Goal: Transaction & Acquisition: Book appointment/travel/reservation

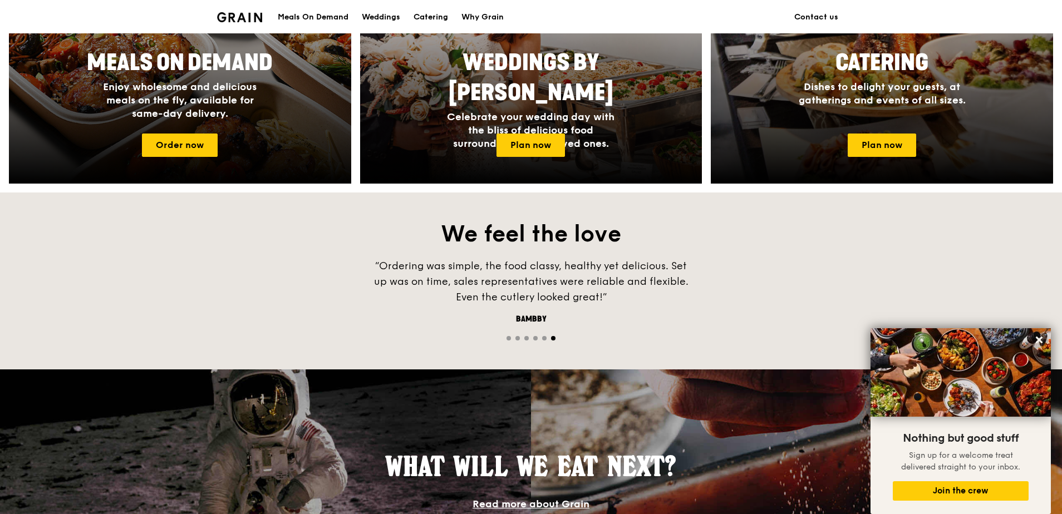
scroll to position [391, 0]
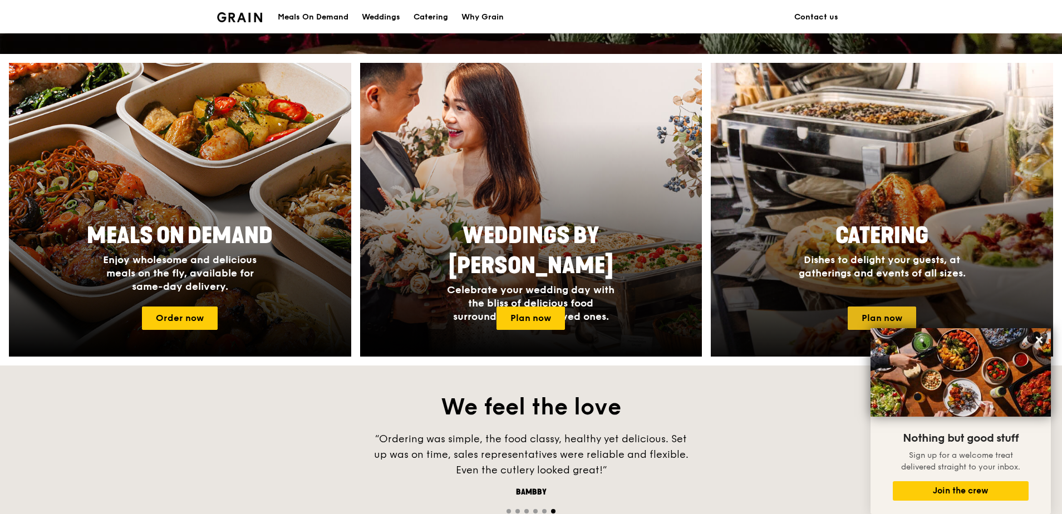
click at [883, 315] on link "Plan now" at bounding box center [881, 318] width 68 height 23
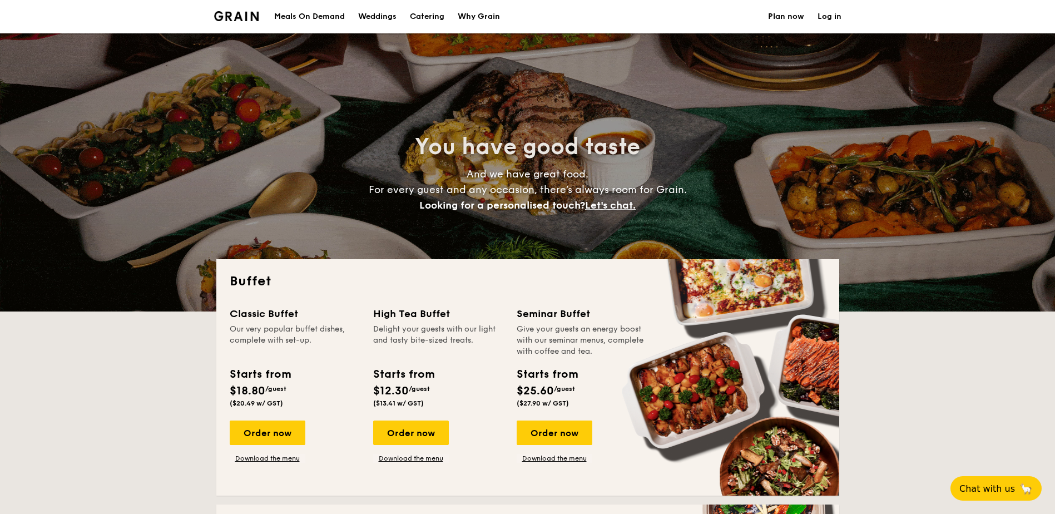
select select
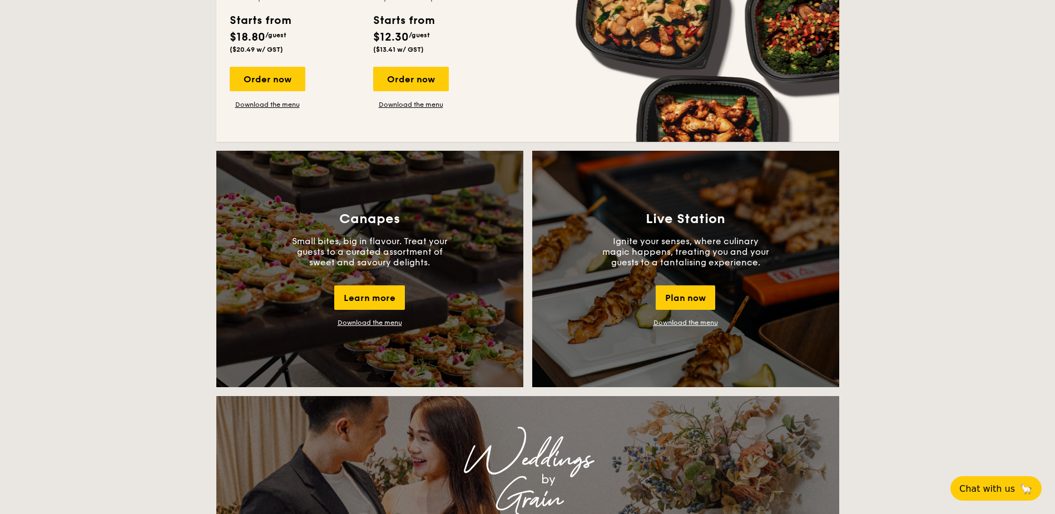
scroll to position [835, 0]
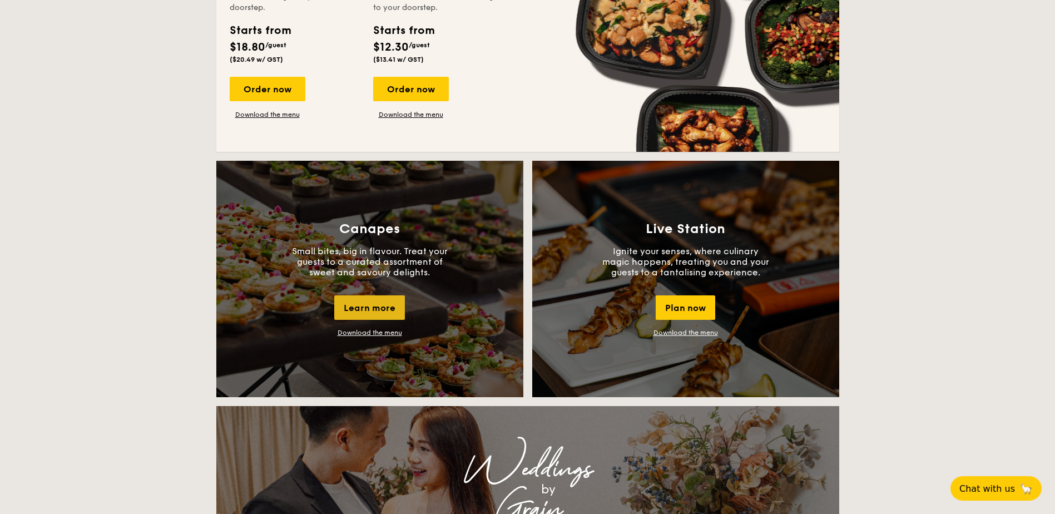
click at [381, 308] on div "Learn more" at bounding box center [369, 307] width 71 height 24
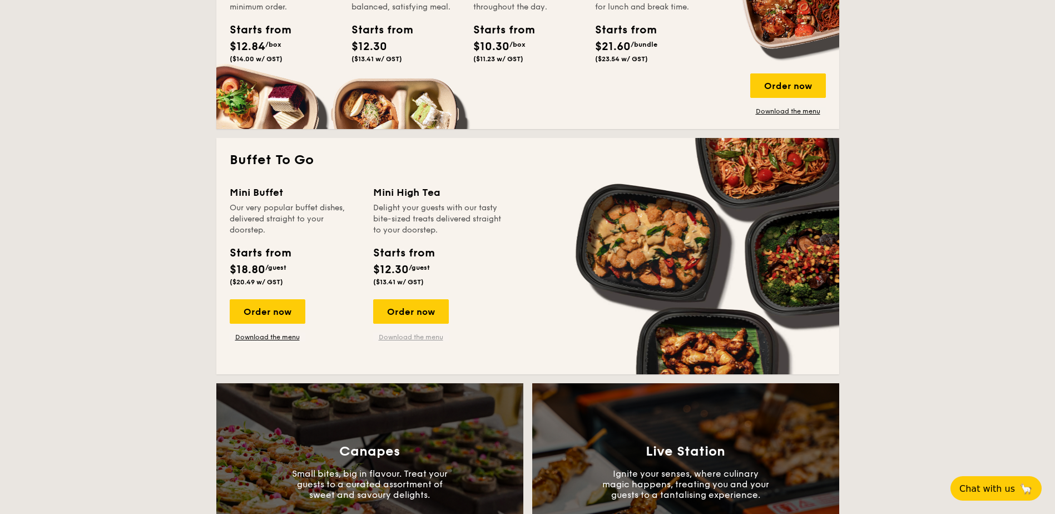
click at [423, 336] on link "Download the menu" at bounding box center [411, 337] width 76 height 9
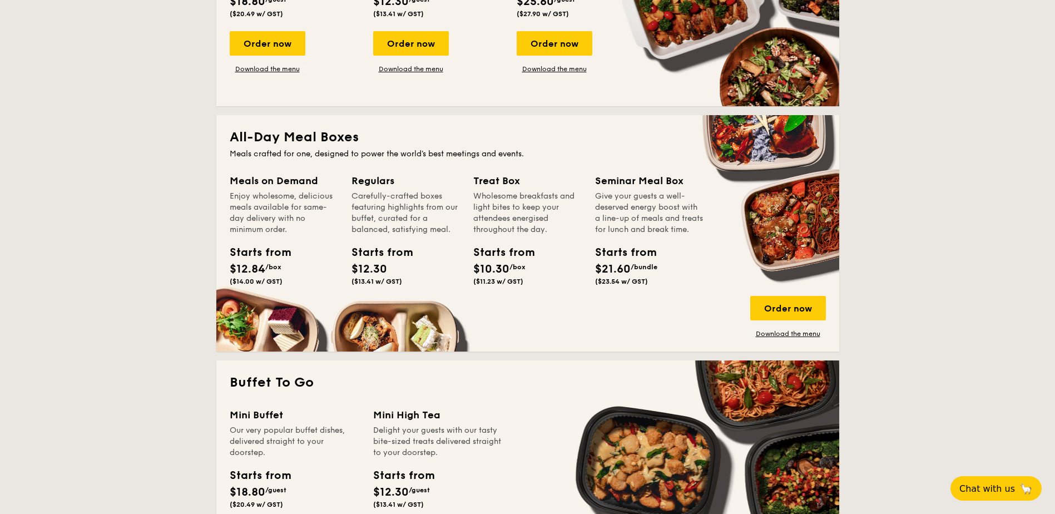
scroll to position [167, 0]
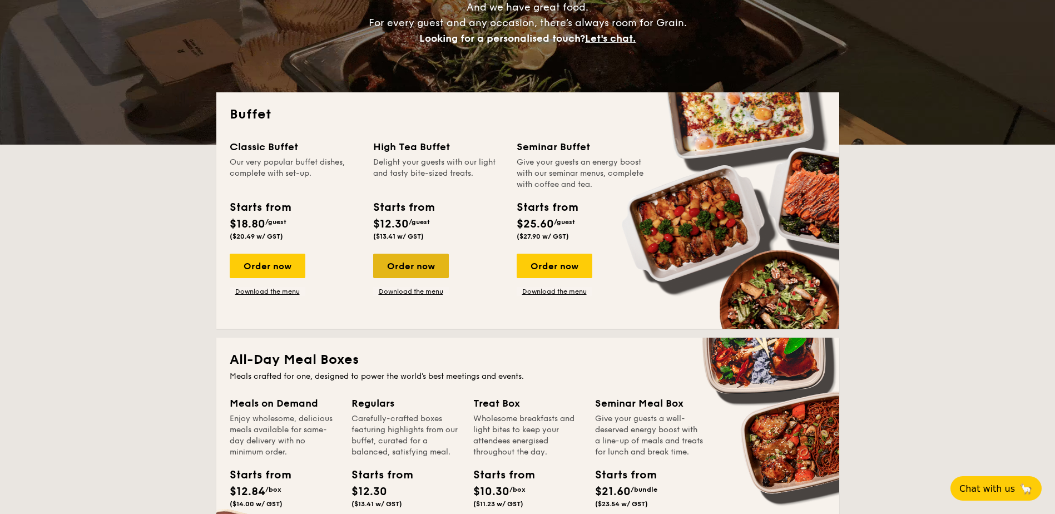
click at [418, 263] on div "Order now" at bounding box center [411, 266] width 76 height 24
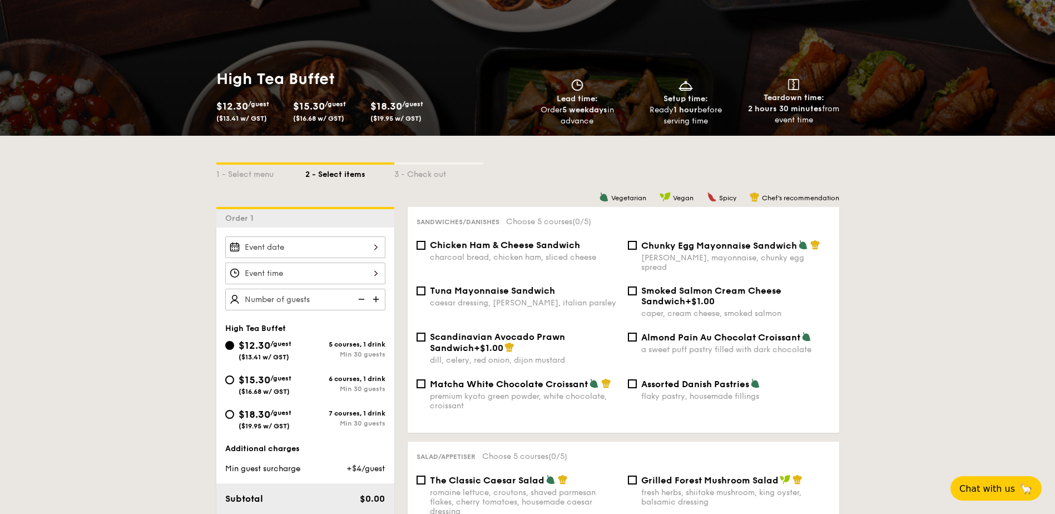
scroll to position [111, 0]
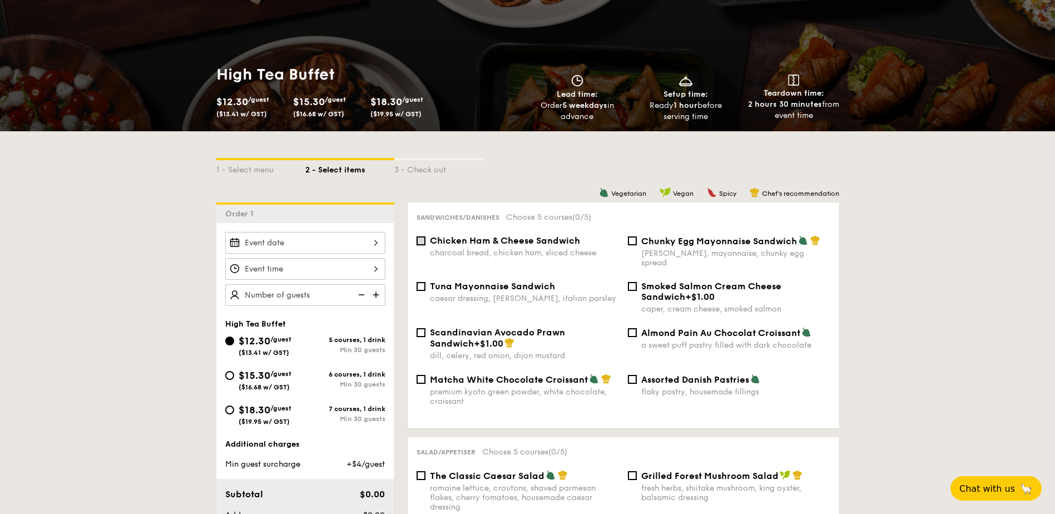
click at [422, 238] on input "Chicken Ham & Cheese Sandwich charcoal bread, chicken ham, sliced cheese" at bounding box center [421, 240] width 9 height 9
checkbox input "true"
click at [418, 375] on input "Matcha White Chocolate Croissant premium kyoto green powder, white chocolate, c…" at bounding box center [421, 379] width 9 height 9
checkbox input "true"
click at [634, 328] on input "Almond Pain Au Chocolat Croissant a sweet puff pastry filled with dark chocolate" at bounding box center [632, 332] width 9 height 9
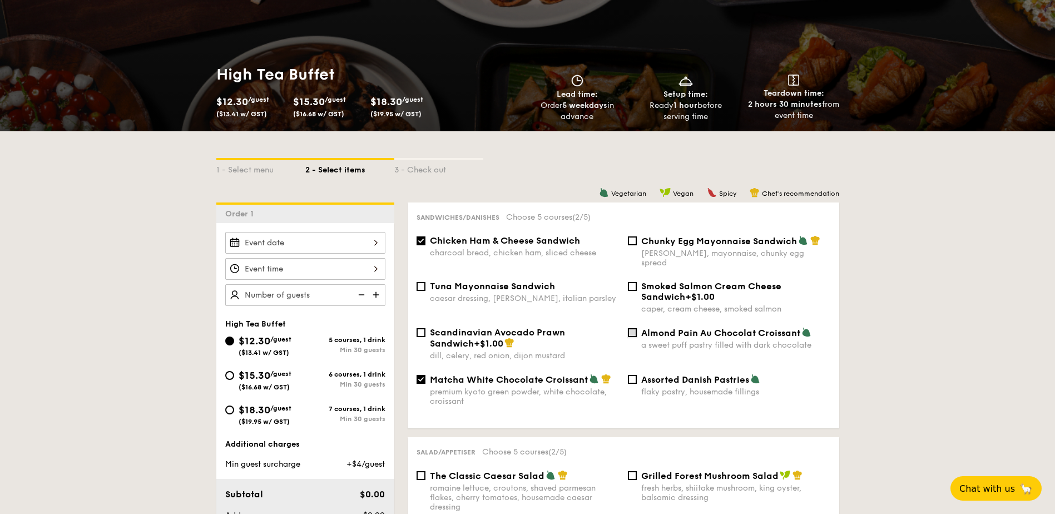
checkbox input "true"
click at [635, 375] on input "Assorted Danish Pastries flaky pastry, housemade fillings" at bounding box center [632, 379] width 9 height 9
checkbox input "true"
click at [635, 240] on input "Chunky Egg Mayonnaise Sandwich dijon mustard, mayonnaise, chunky egg spread" at bounding box center [632, 240] width 9 height 9
checkbox input "true"
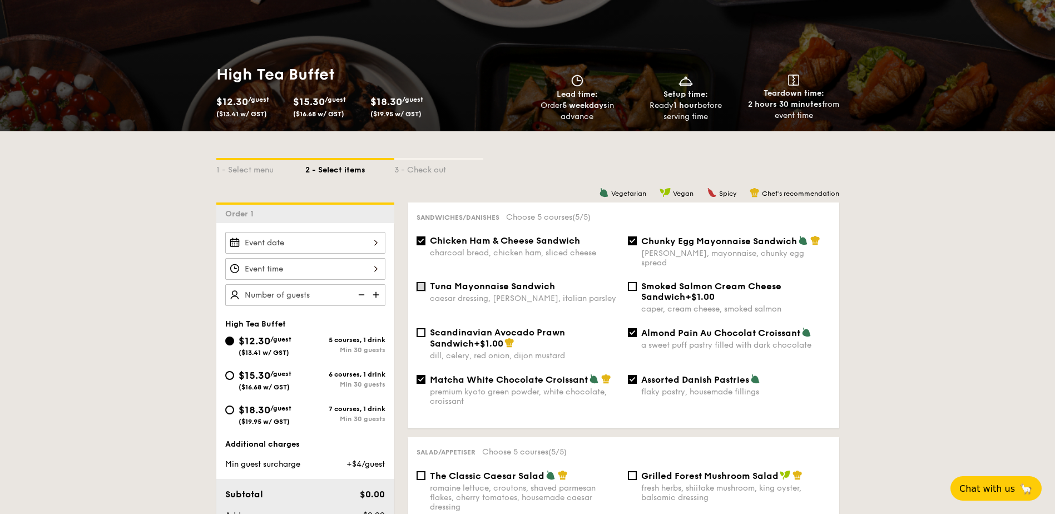
click at [423, 282] on input "Tuna Mayonnaise Sandwich caesar dressing, gherkin, italian parsley" at bounding box center [421, 286] width 9 height 9
checkbox input "true"
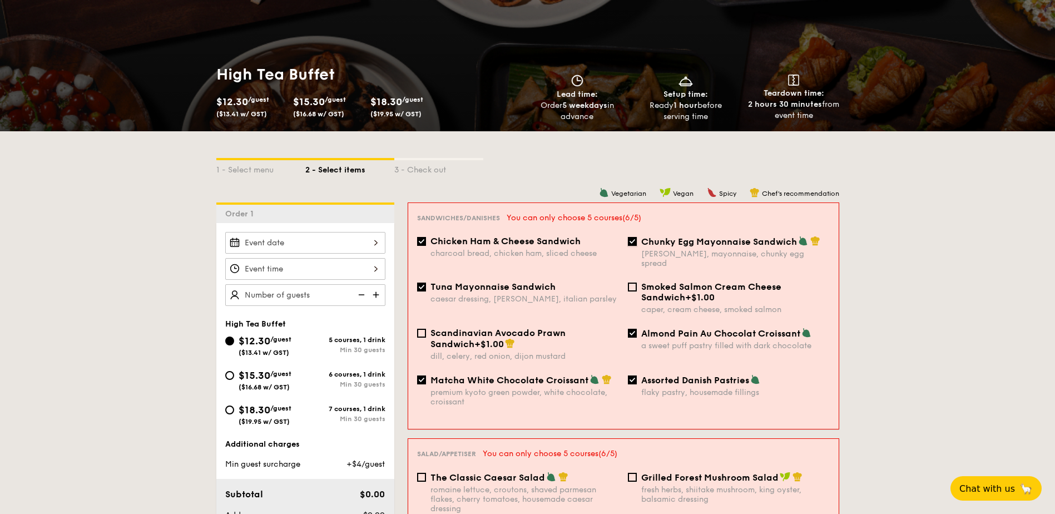
click at [634, 241] on input "Chunky Egg Mayonnaise Sandwich dijon mustard, mayonnaise, chunky egg spread" at bounding box center [632, 241] width 9 height 9
checkbox input "false"
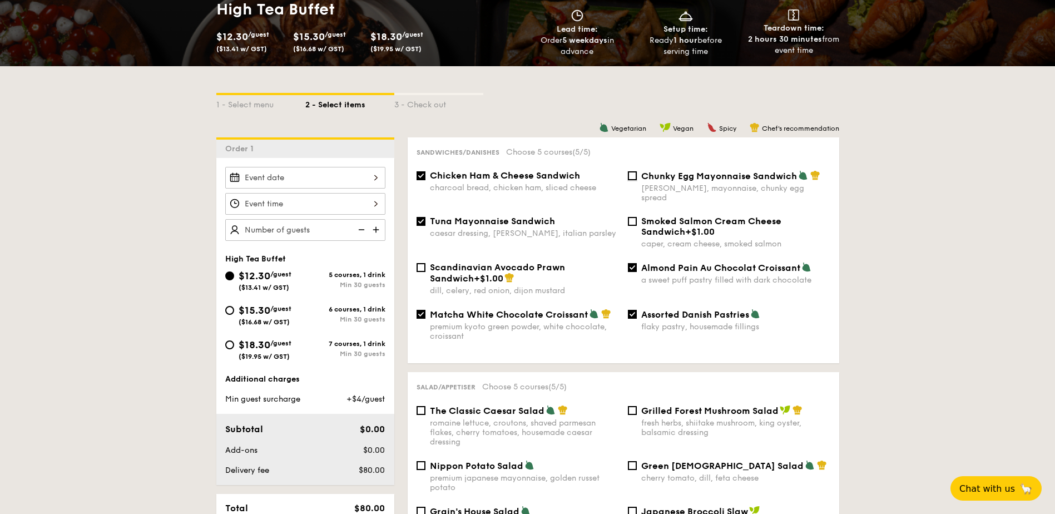
scroll to position [389, 0]
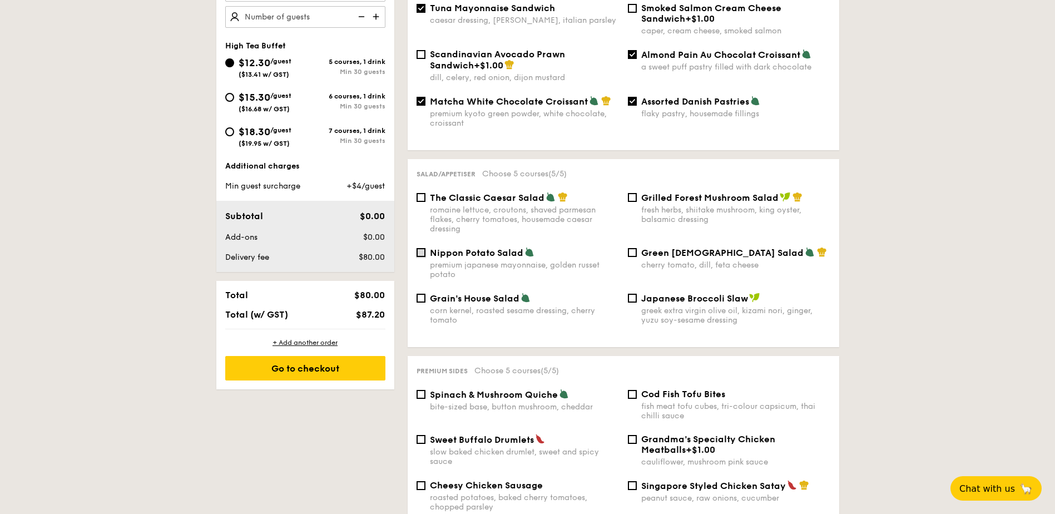
click at [425, 248] on input "Nippon Potato Salad premium japanese mayonnaise, golden russet potato" at bounding box center [421, 252] width 9 height 9
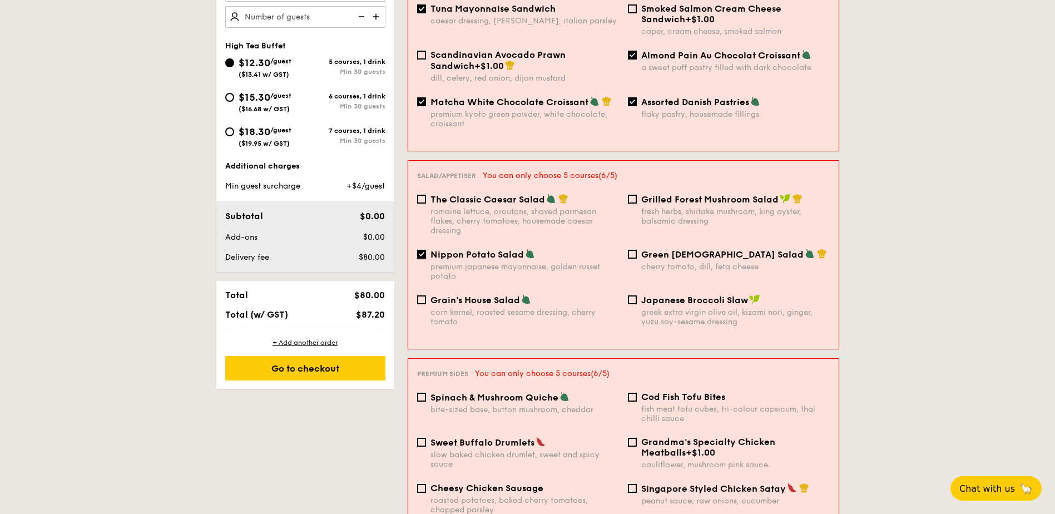
click at [425, 250] on input "Nippon Potato Salad premium japanese mayonnaise, golden russet potato" at bounding box center [421, 254] width 9 height 9
checkbox input "false"
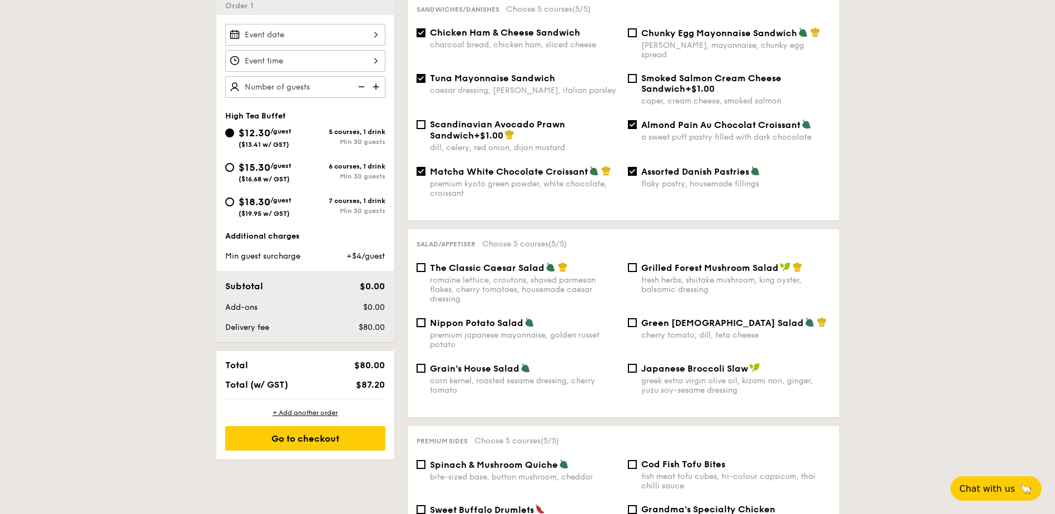
scroll to position [167, 0]
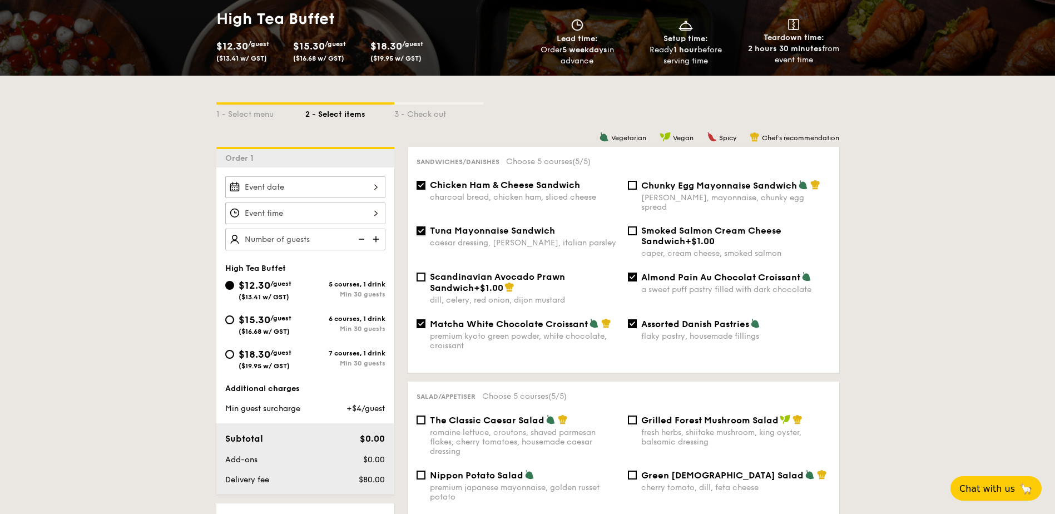
click at [422, 226] on input "Tuna Mayonnaise Sandwich caesar dressing, gherkin, italian parsley" at bounding box center [421, 230] width 9 height 9
checkbox input "false"
click at [632, 273] on input "Almond Pain Au Chocolat Croissant a sweet puff pastry filled with dark chocolate" at bounding box center [632, 277] width 9 height 9
checkbox input "false"
click at [421, 319] on input "Matcha White Chocolate Croissant premium kyoto green powder, white chocolate, c…" at bounding box center [421, 323] width 9 height 9
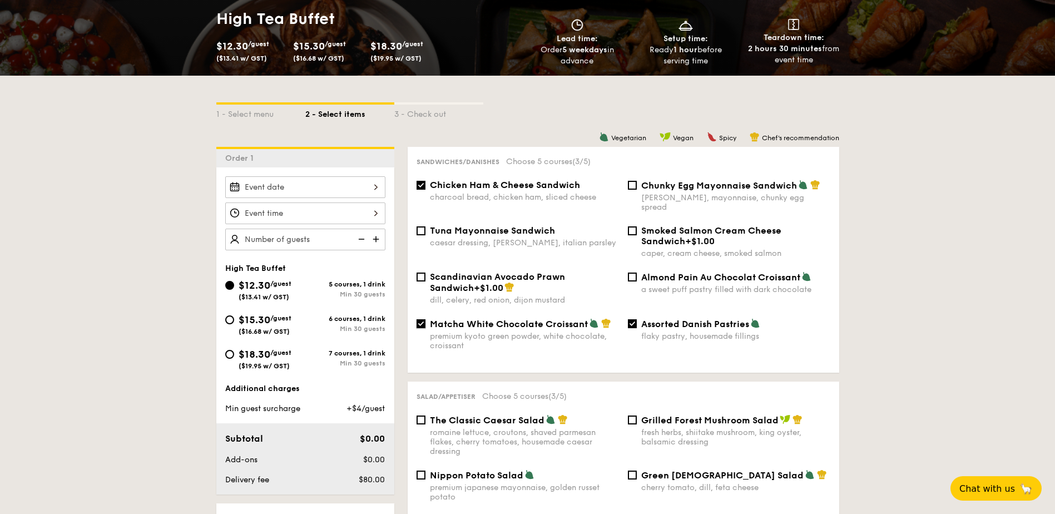
checkbox input "false"
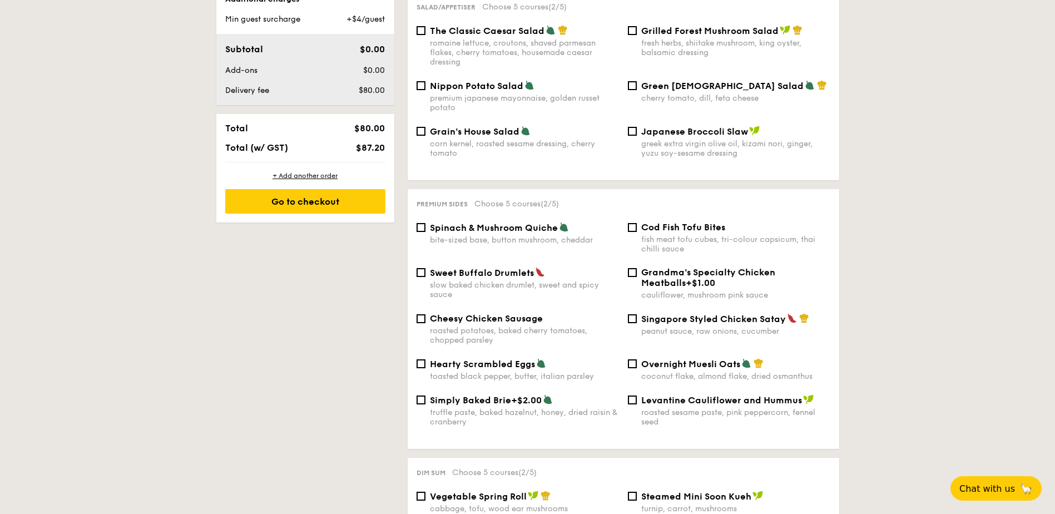
scroll to position [835, 0]
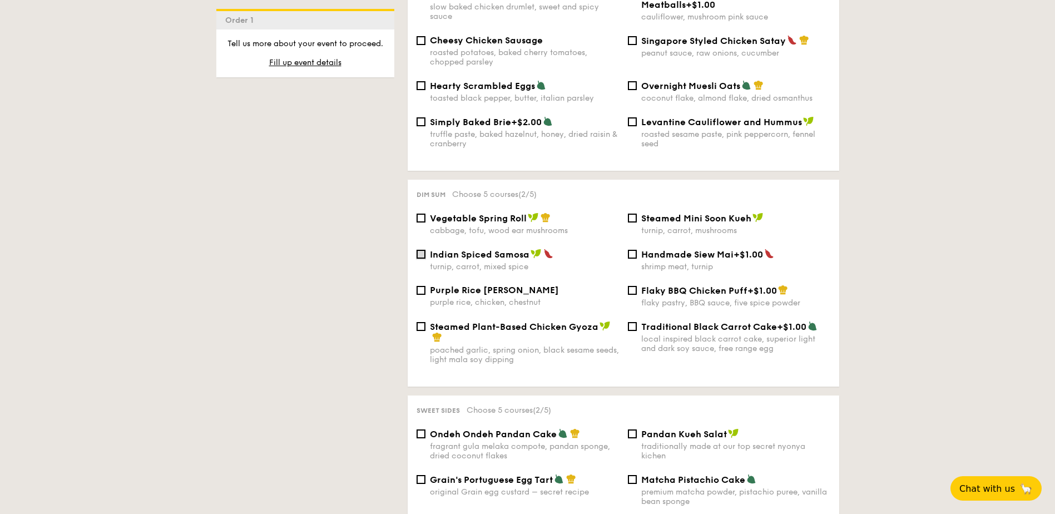
click at [425, 250] on input "Indian Spiced Samosa turnip, carrot, mixed spice" at bounding box center [421, 254] width 9 height 9
checkbox input "true"
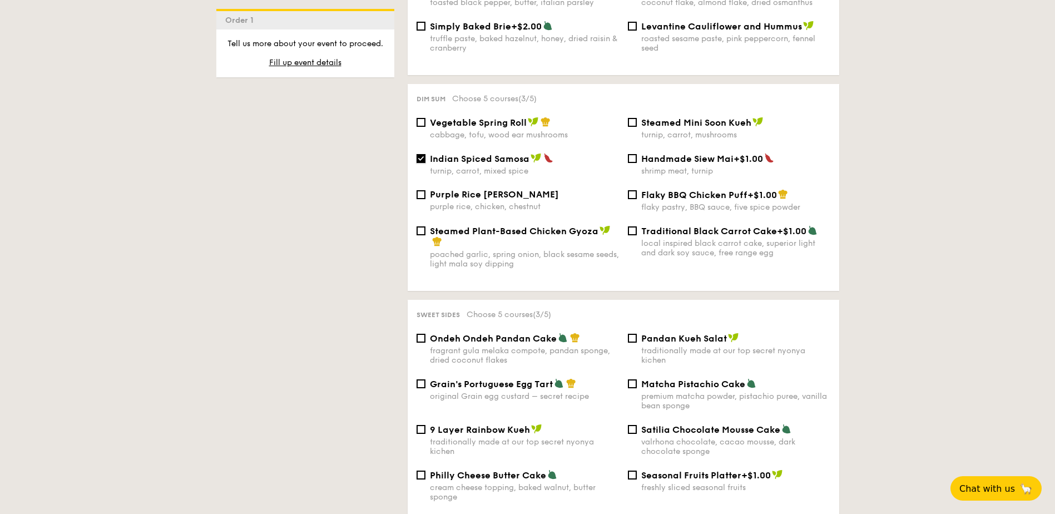
scroll to position [1002, 0]
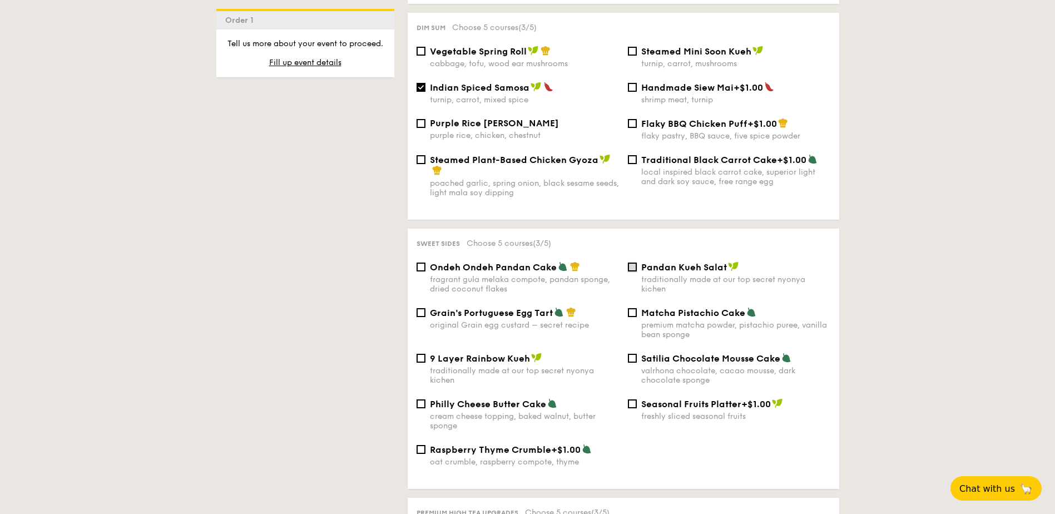
click at [629, 263] on input "Pandan Kueh Salat traditionally made at our top secret nyonya kichen" at bounding box center [632, 267] width 9 height 9
checkbox input "true"
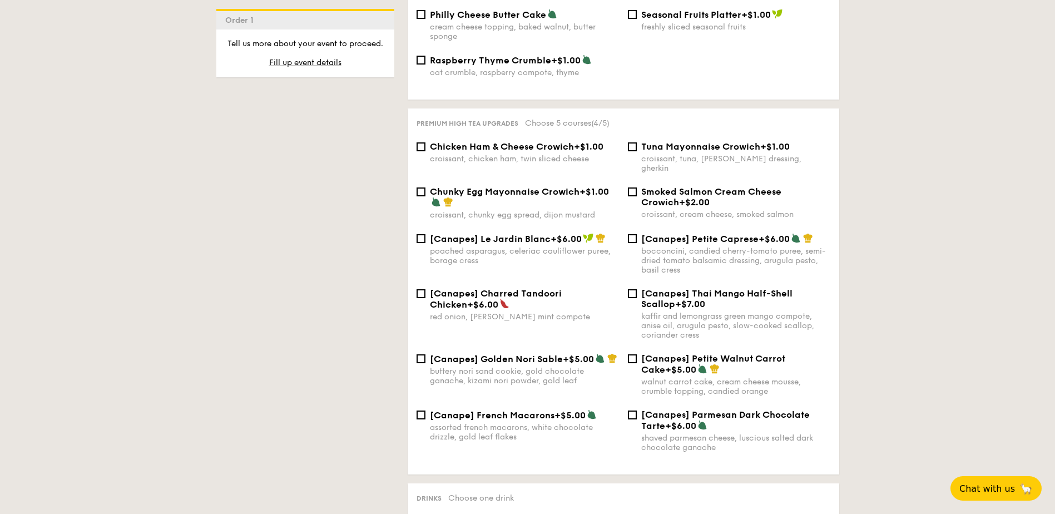
scroll to position [1614, 0]
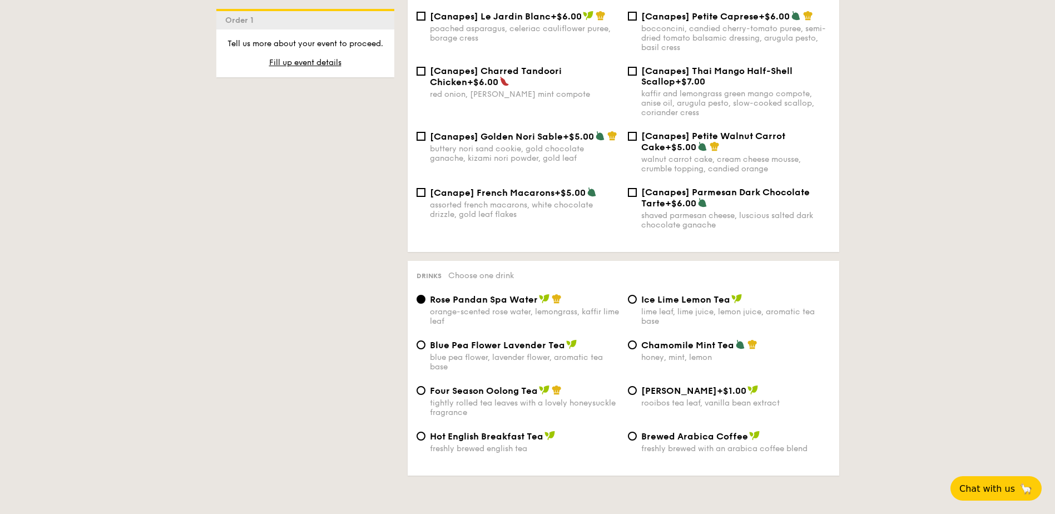
click at [426, 339] on div "Blue Pea Flower Lavender Tea blue pea flower, lavender flower, aromatic tea base" at bounding box center [517, 355] width 211 height 32
click at [423, 341] on input "Blue Pea Flower Lavender Tea blue pea flower, lavender flower, aromatic tea base" at bounding box center [421, 345] width 9 height 9
radio input "true"
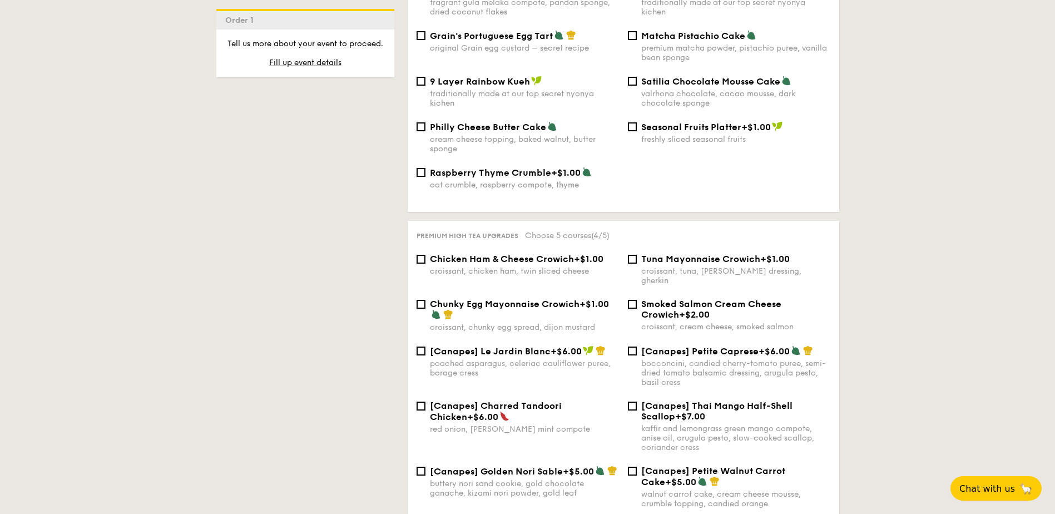
scroll to position [1168, 0]
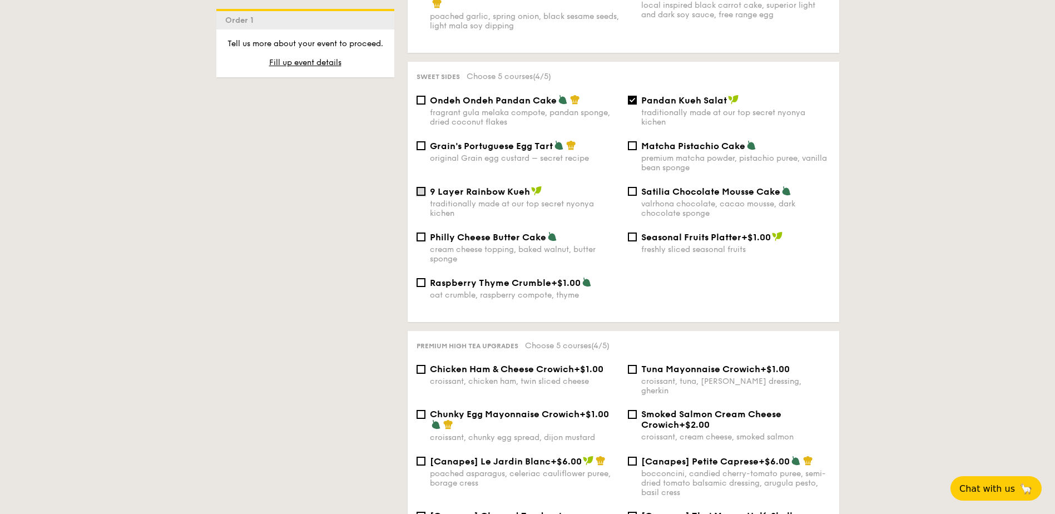
click at [425, 187] on input "9 Layer Rainbow Kueh traditionally made at our top secret nyonya kichen" at bounding box center [421, 191] width 9 height 9
checkbox input "true"
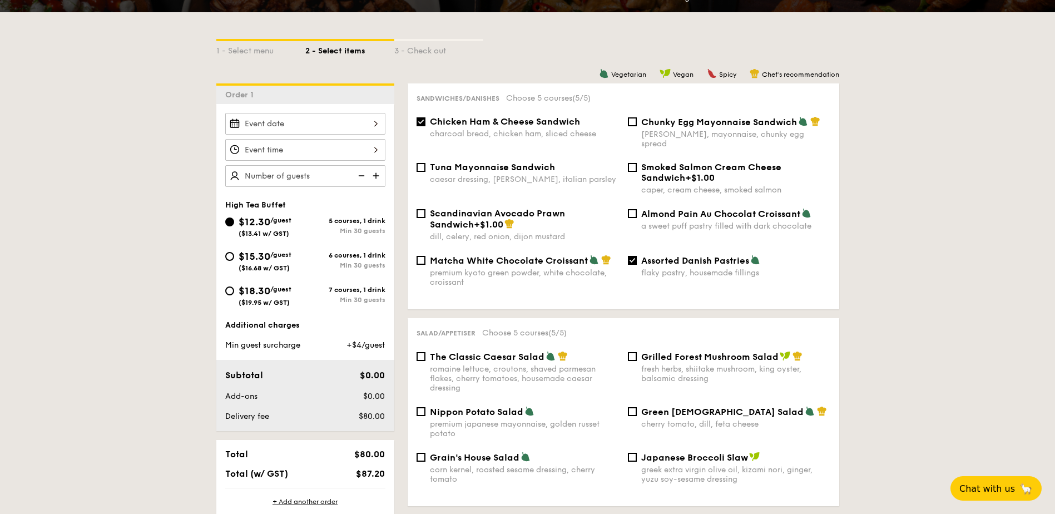
scroll to position [223, 0]
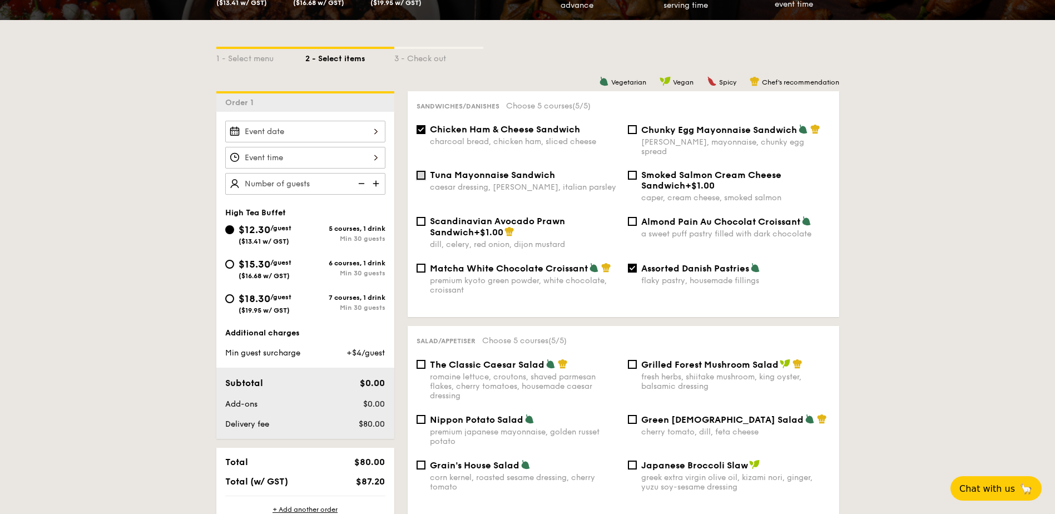
click at [419, 171] on input "Tuna Mayonnaise Sandwich caesar dressing, gherkin, italian parsley" at bounding box center [421, 175] width 9 height 9
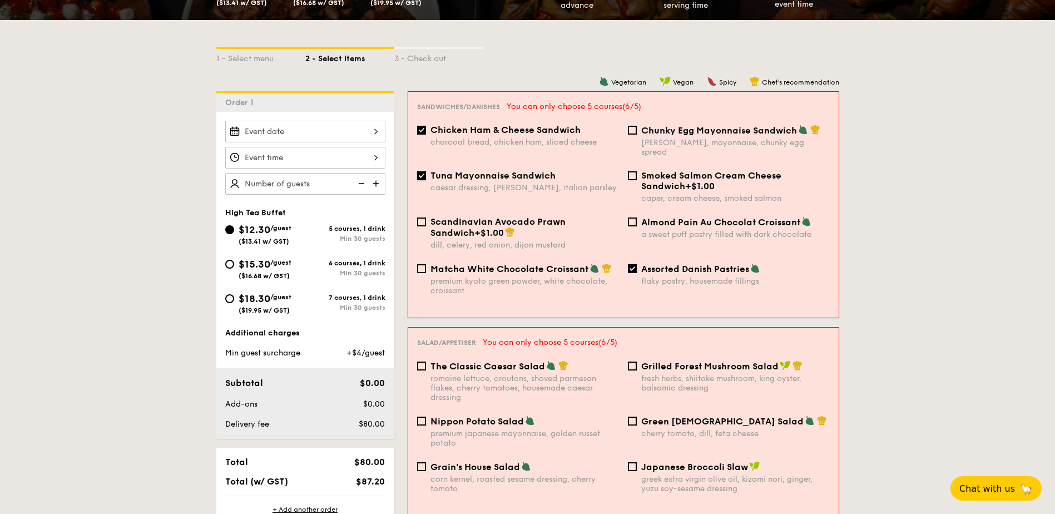
click at [420, 171] on input "Tuna Mayonnaise Sandwich caesar dressing, gherkin, italian parsley" at bounding box center [421, 175] width 9 height 9
checkbox input "false"
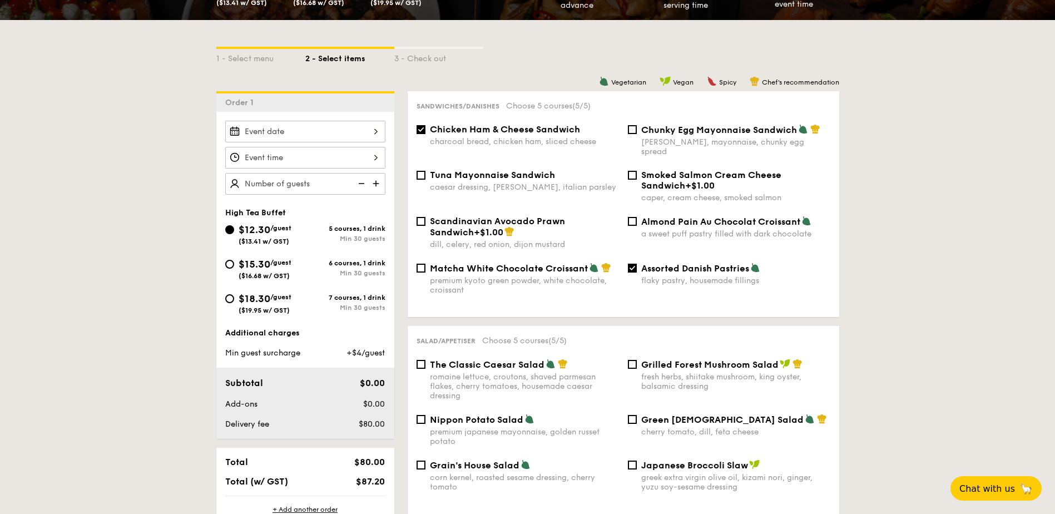
click at [342, 131] on input "$12.30 /guest ($13.41 w/ GST)" at bounding box center [305, 132] width 160 height 22
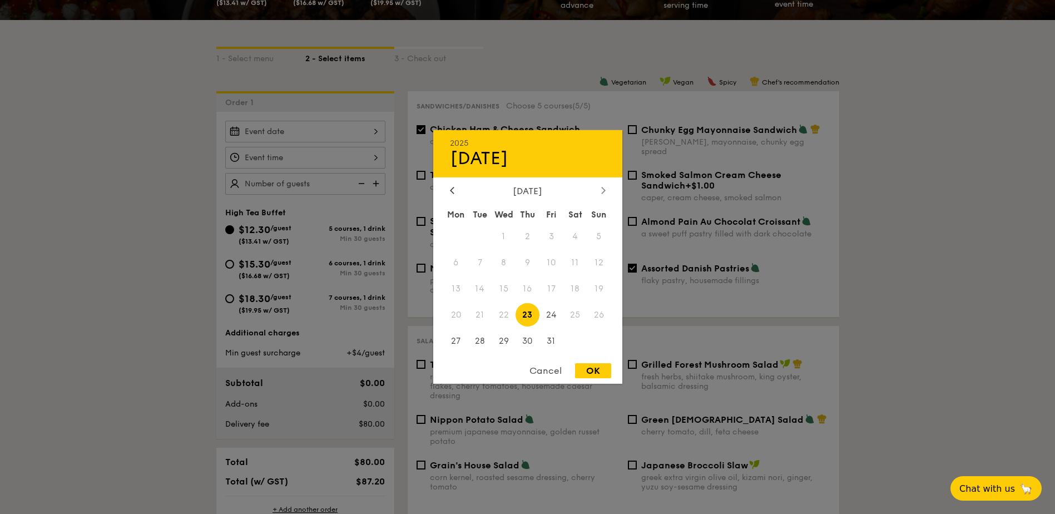
click at [603, 191] on icon at bounding box center [603, 189] width 4 height 7
click at [550, 343] on span "28" at bounding box center [552, 341] width 24 height 24
click at [596, 369] on div "OK" at bounding box center [593, 370] width 36 height 15
type input "Nov 28, 2025"
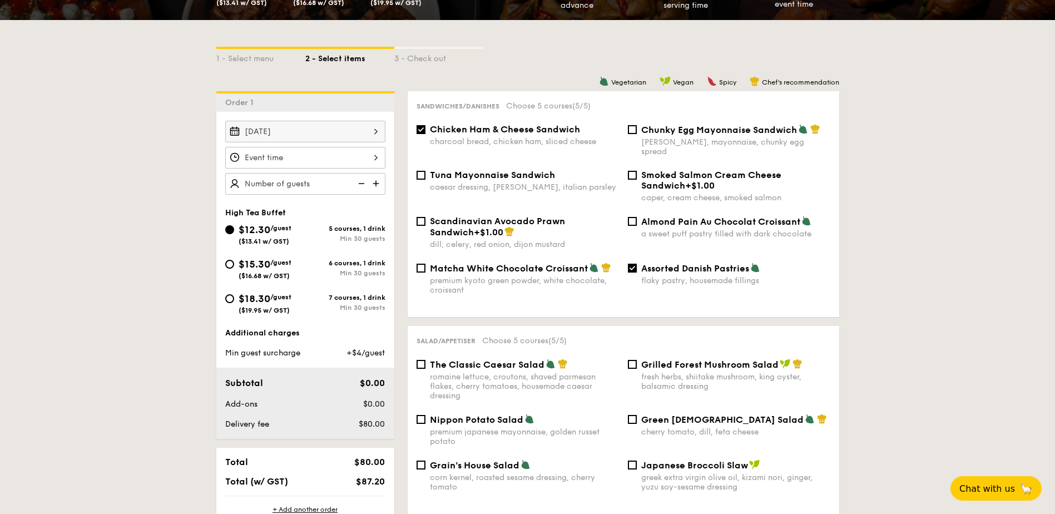
click at [371, 160] on input "$12.30 /guest ($13.41 w/ GST)" at bounding box center [305, 158] width 160 height 22
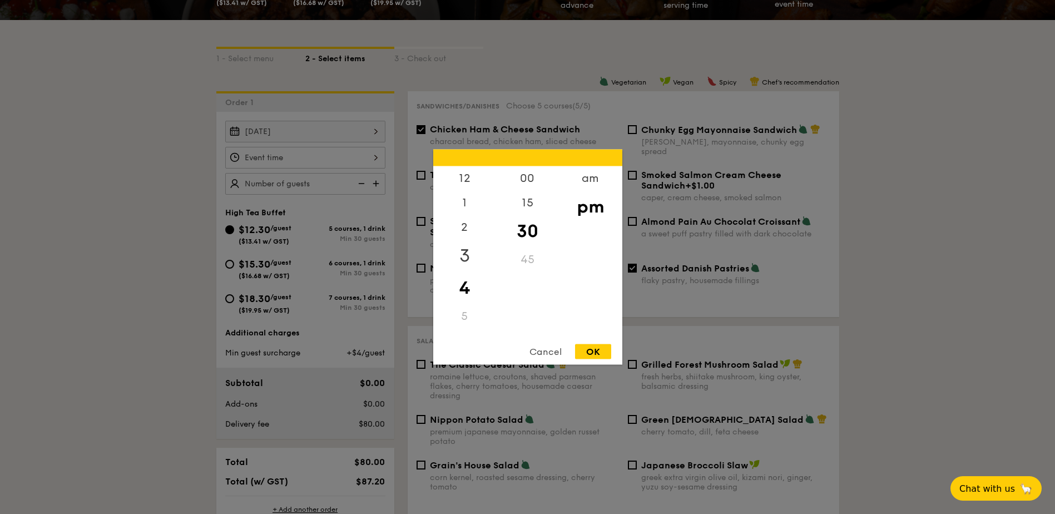
click at [461, 253] on div "3" at bounding box center [464, 256] width 63 height 32
click at [525, 180] on div "00" at bounding box center [527, 182] width 63 height 32
click at [595, 348] on div "OK" at bounding box center [593, 351] width 36 height 15
type input "3:00PM"
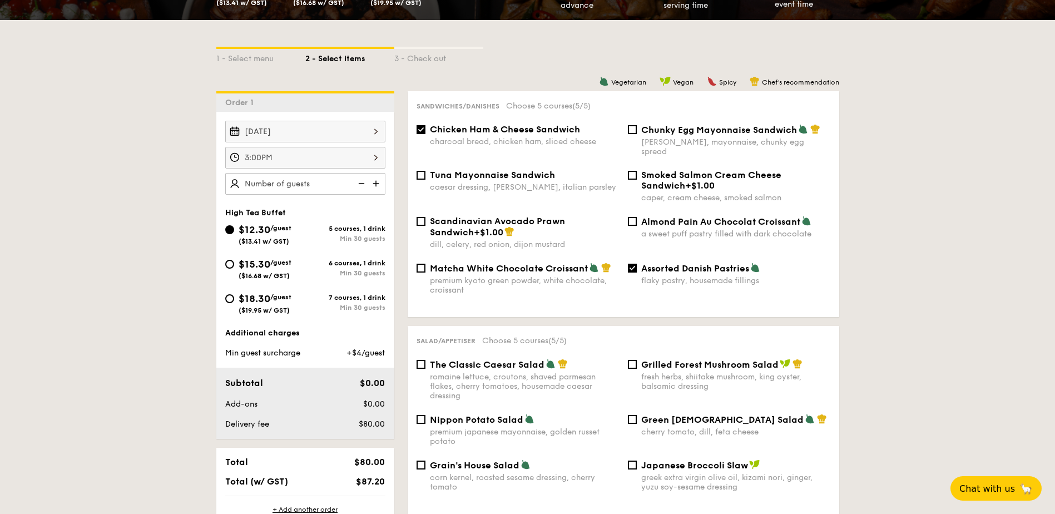
click at [378, 184] on img at bounding box center [377, 183] width 17 height 21
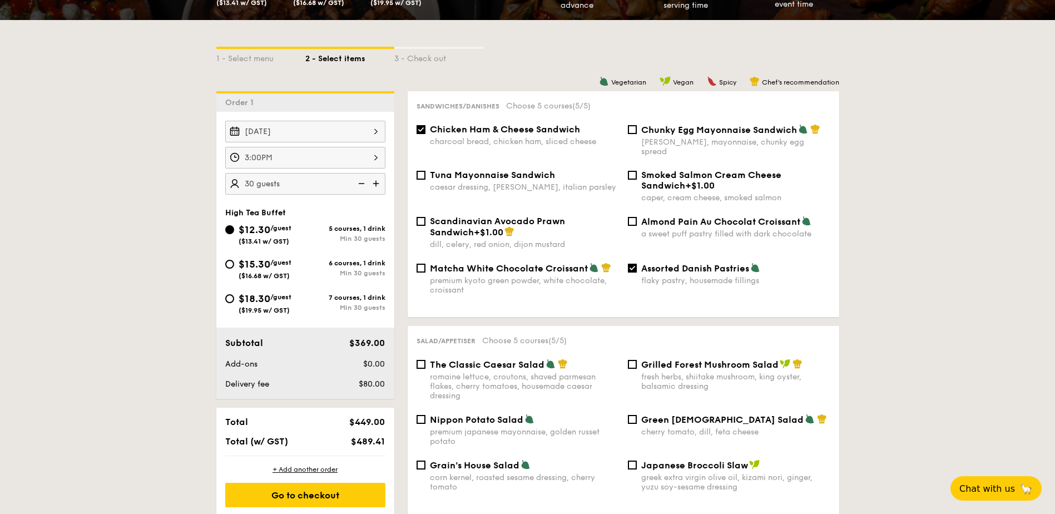
click at [378, 184] on img at bounding box center [377, 183] width 17 height 21
click at [359, 182] on img at bounding box center [360, 183] width 17 height 21
click at [378, 181] on img at bounding box center [377, 183] width 17 height 21
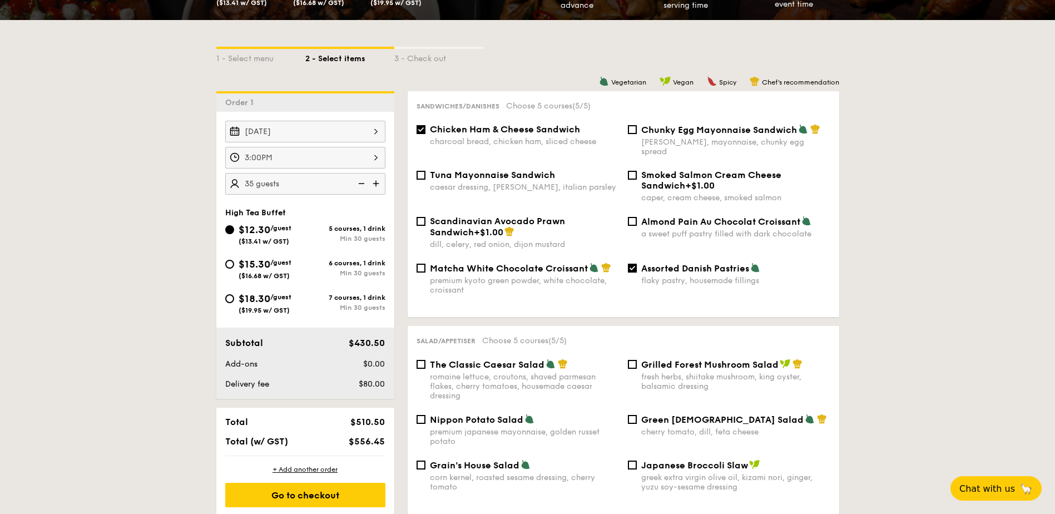
click at [378, 181] on img at bounding box center [377, 183] width 17 height 21
click at [377, 180] on img at bounding box center [377, 183] width 17 height 21
click at [378, 180] on img at bounding box center [377, 183] width 17 height 21
click at [378, 181] on img at bounding box center [377, 183] width 17 height 21
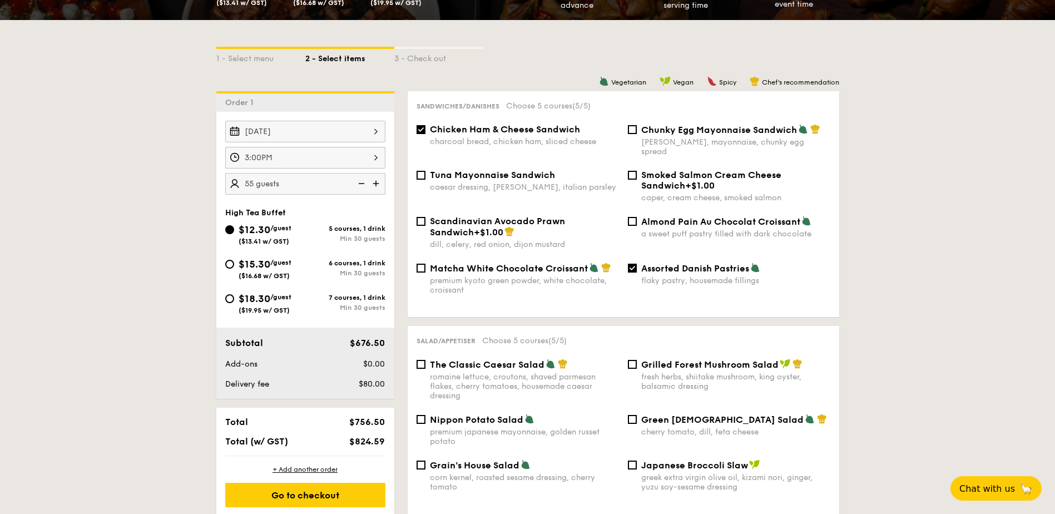
type input "60 guests"
click at [327, 501] on div "Go to checkout" at bounding box center [305, 495] width 160 height 24
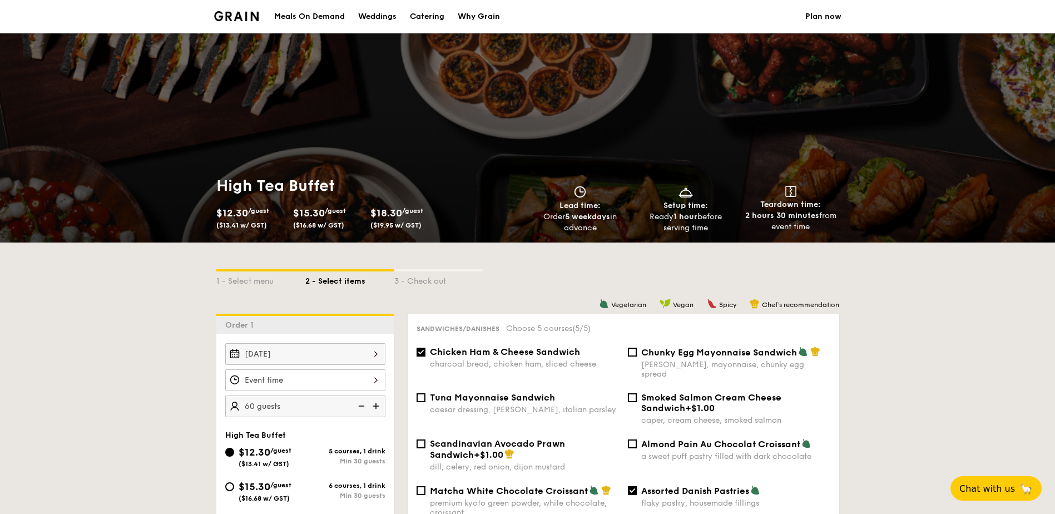
click at [420, 16] on div "Catering" at bounding box center [427, 16] width 34 height 33
select select
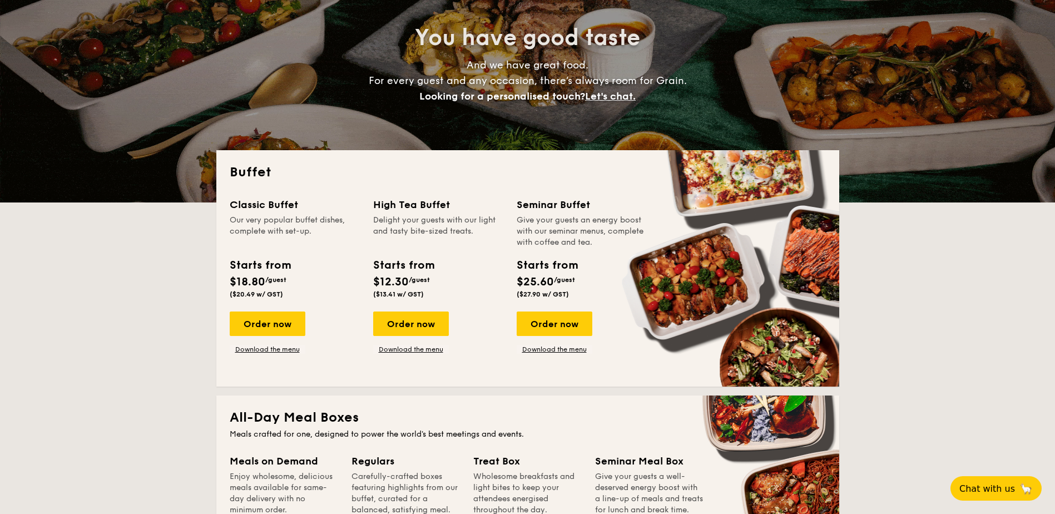
scroll to position [111, 0]
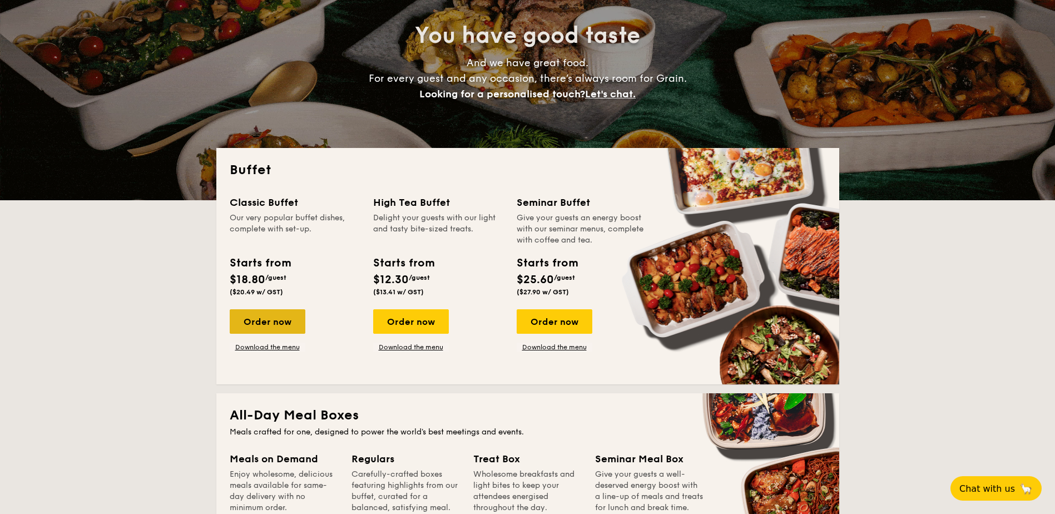
click at [264, 324] on div "Order now" at bounding box center [268, 321] width 76 height 24
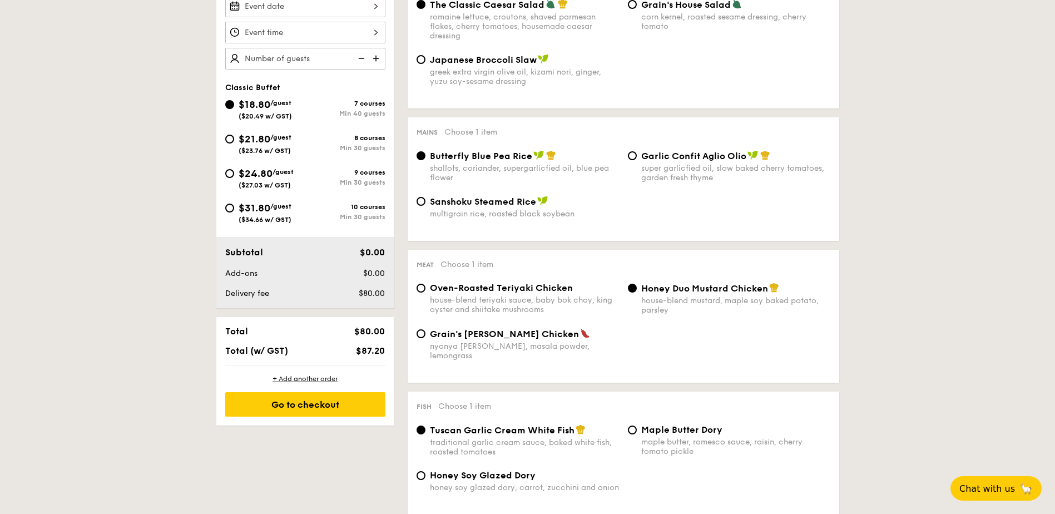
scroll to position [111, 0]
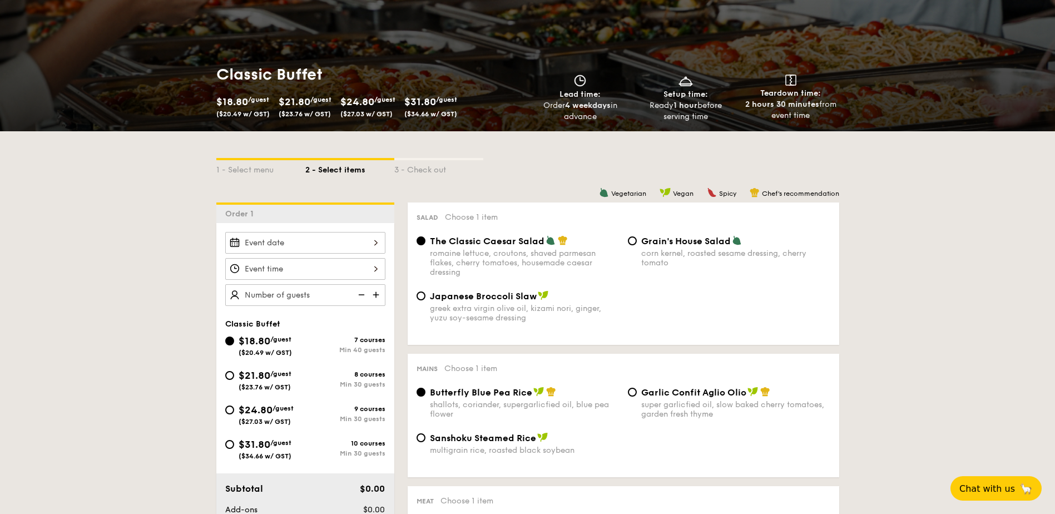
select select
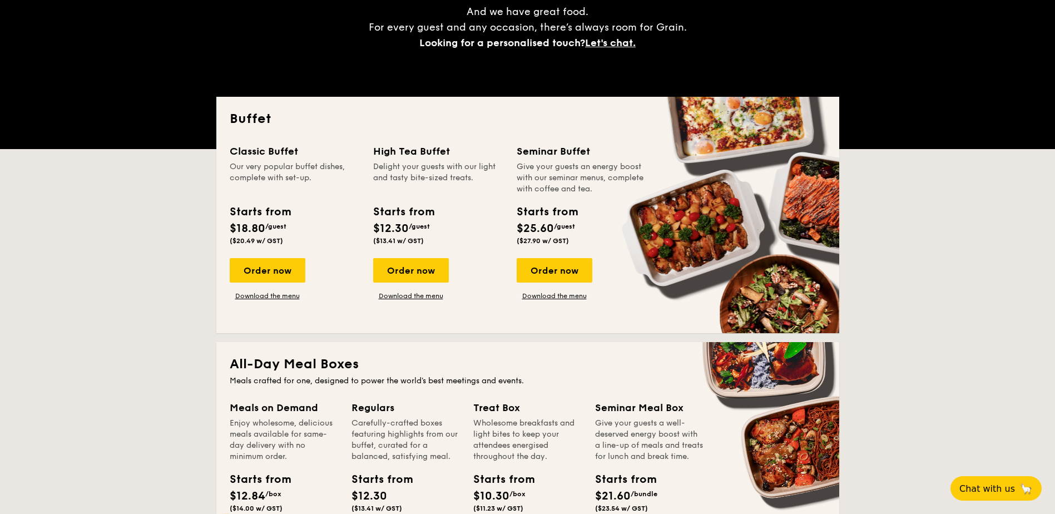
scroll to position [167, 0]
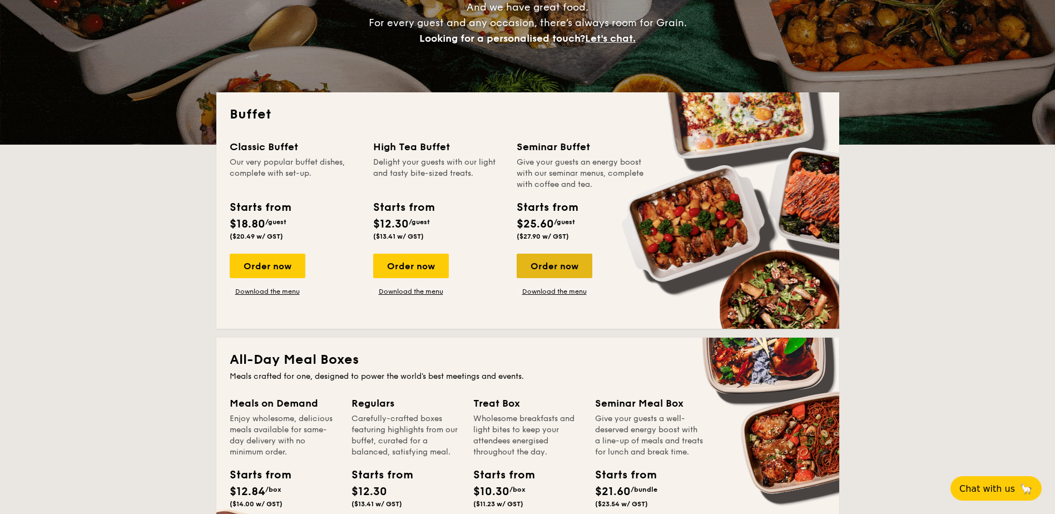
click at [574, 266] on div "Order now" at bounding box center [555, 266] width 76 height 24
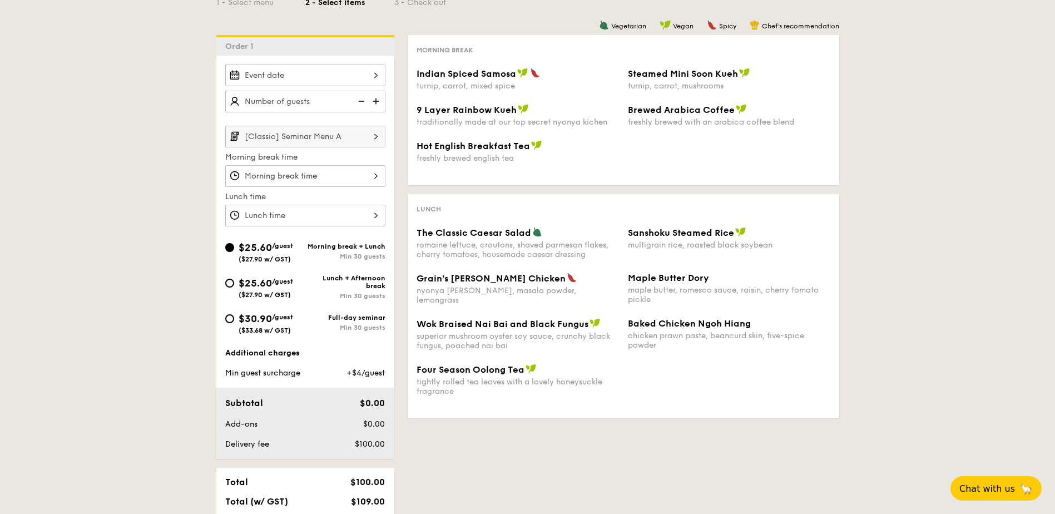
scroll to position [56, 0]
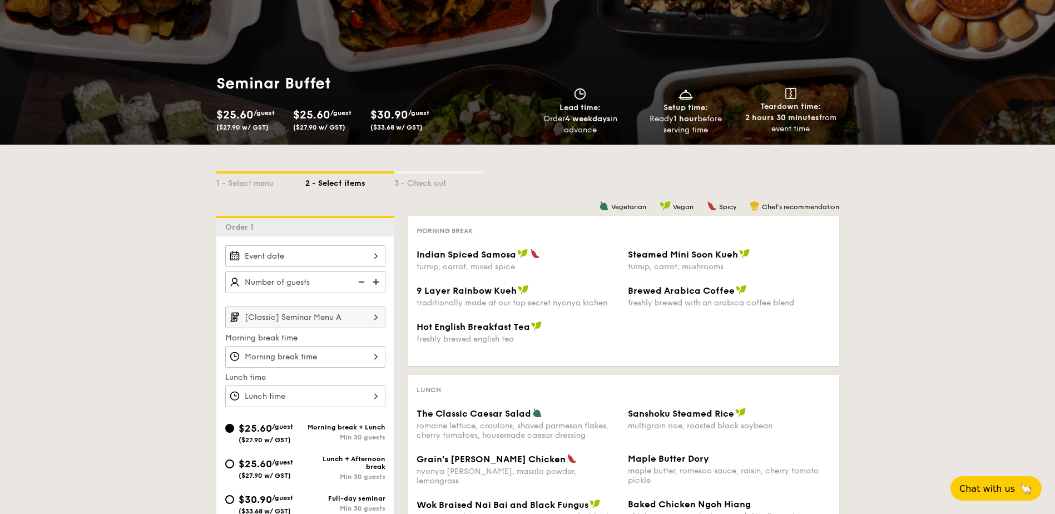
select select
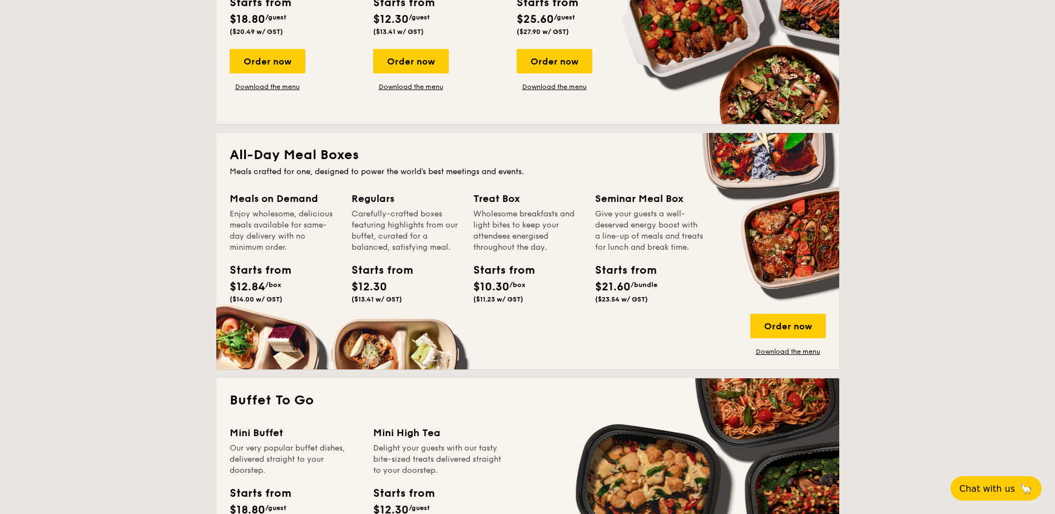
scroll to position [203, 0]
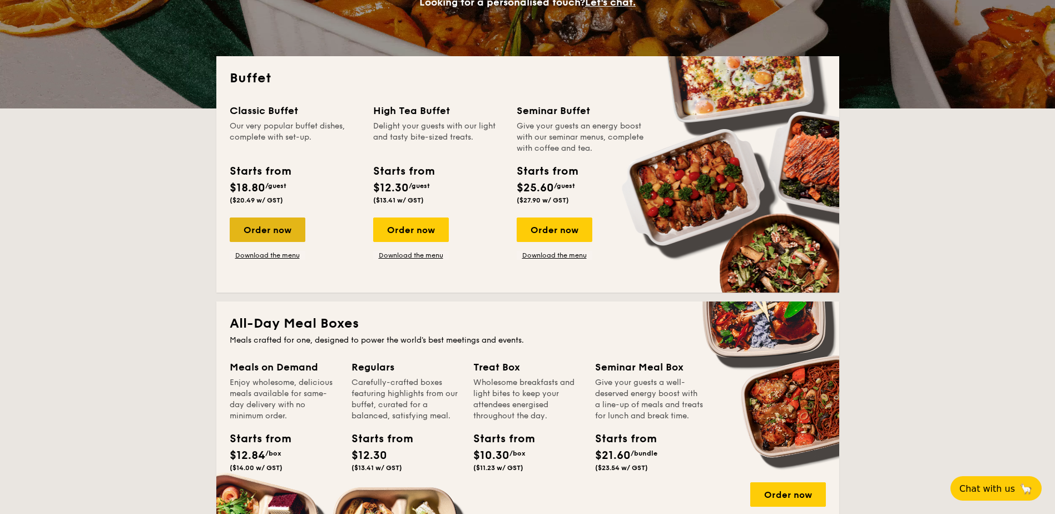
click at [274, 233] on div "Order now" at bounding box center [268, 230] width 76 height 24
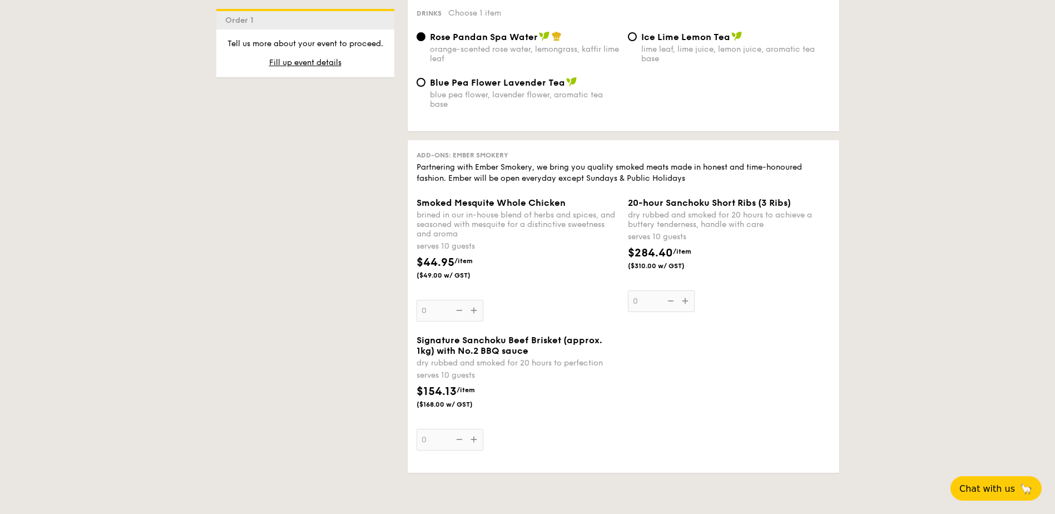
scroll to position [1168, 0]
